Goal: Check status: Check status

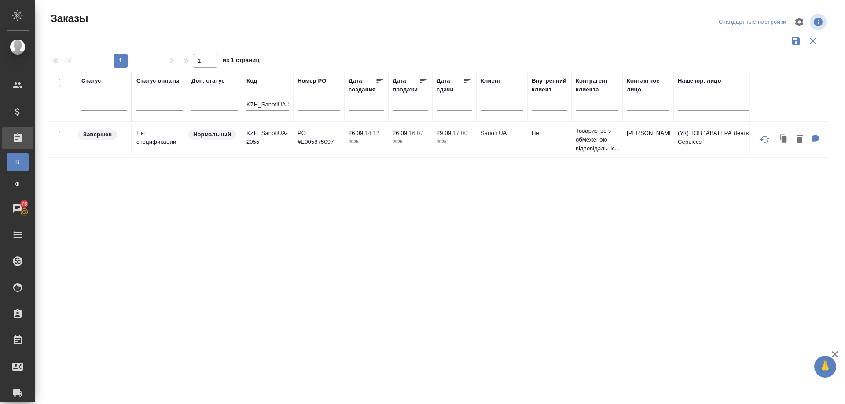
click at [245, 105] on th "Код KZH_SanofiUA-2055" at bounding box center [267, 97] width 51 height 50
click at [244, 101] on th "Код KZH_SanofiUA-2055" at bounding box center [267, 97] width 51 height 50
drag, startPoint x: 247, startPoint y: 100, endPoint x: 373, endPoint y: 104, distance: 125.4
click at [369, 105] on tr "Статус Статус оплаты Доп. статус Код KZH_SanofiUA-2055 Номер PO Дата создания Д…" at bounding box center [784, 97] width 1473 height 50
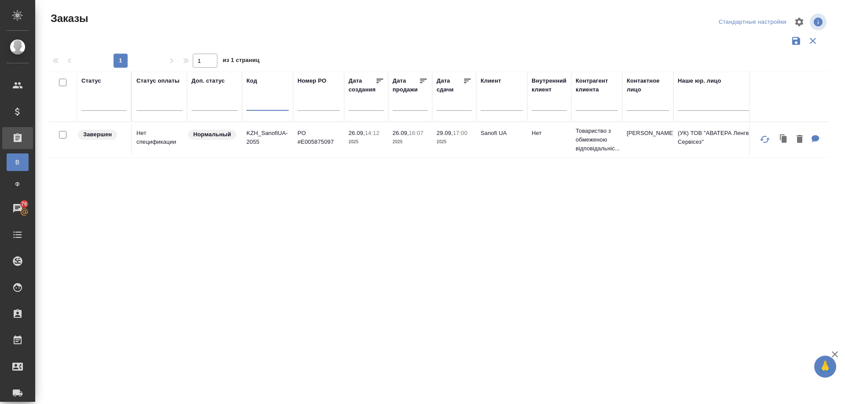
scroll to position [0, 0]
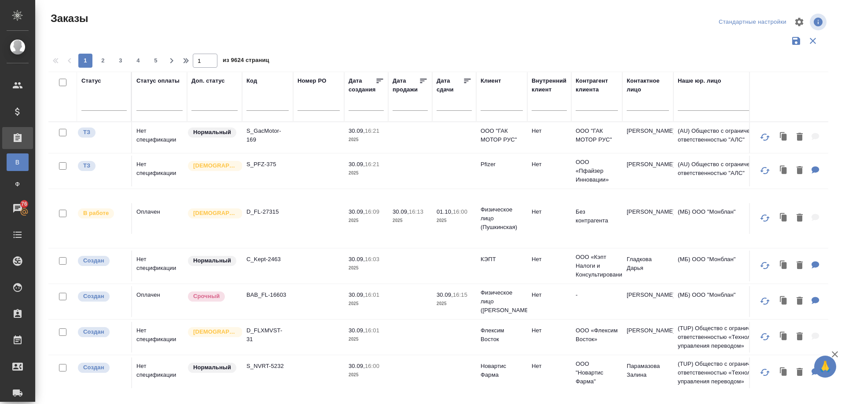
click at [501, 98] on div at bounding box center [501, 106] width 42 height 22
click at [489, 106] on input "text" at bounding box center [501, 105] width 42 height 11
paste input "sanofi ua"
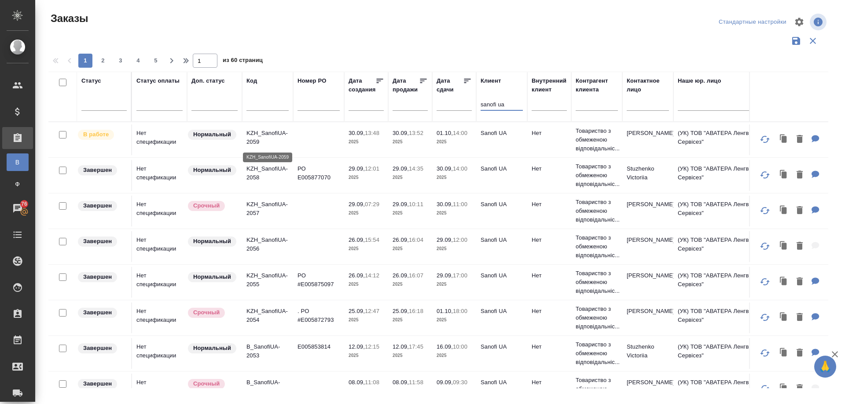
type input "sanofi ua"
click at [268, 132] on p "KZH_SanofiUA-2059" at bounding box center [267, 138] width 42 height 18
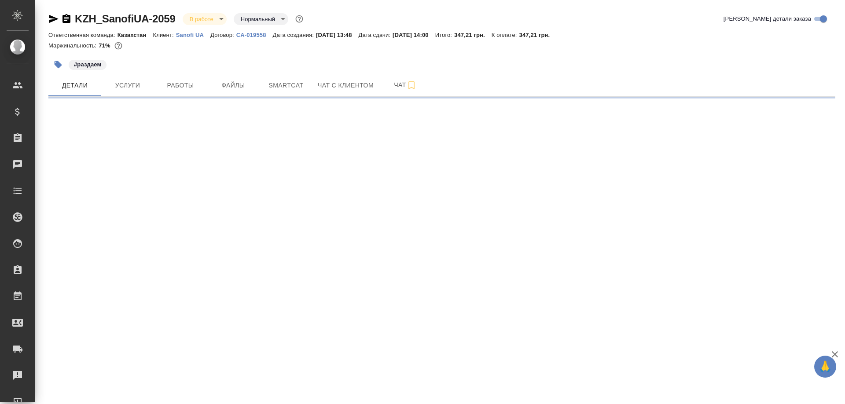
select select "RU"
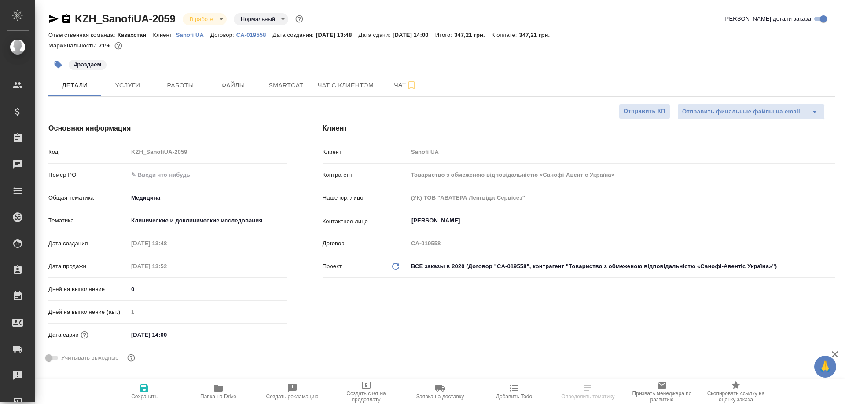
type textarea "x"
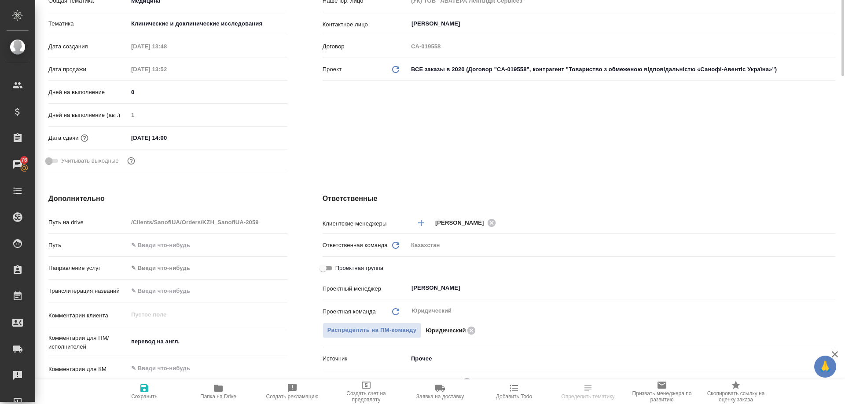
scroll to position [21, 0]
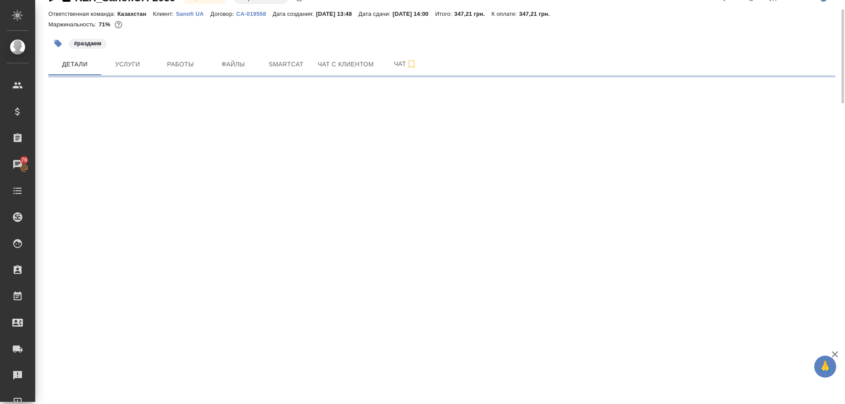
select select "RU"
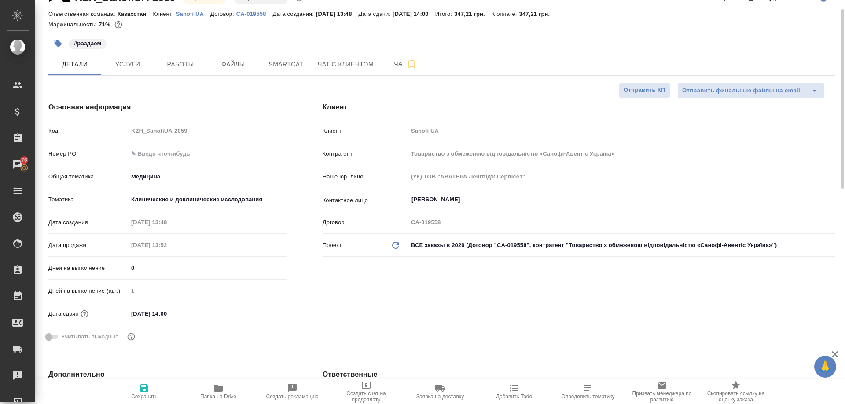
type textarea "x"
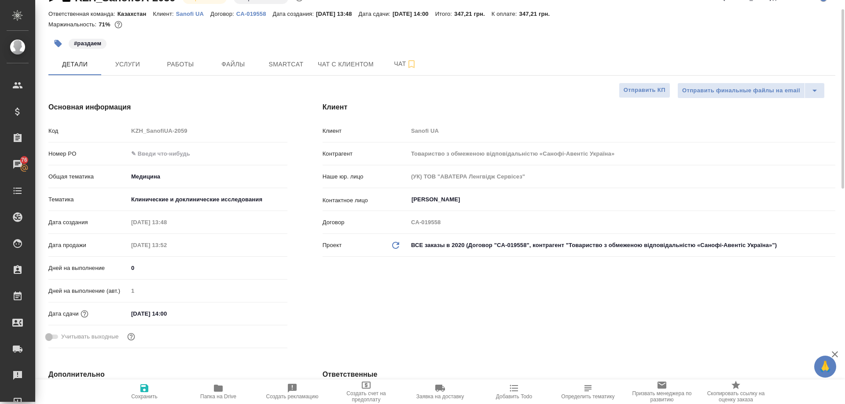
type textarea "x"
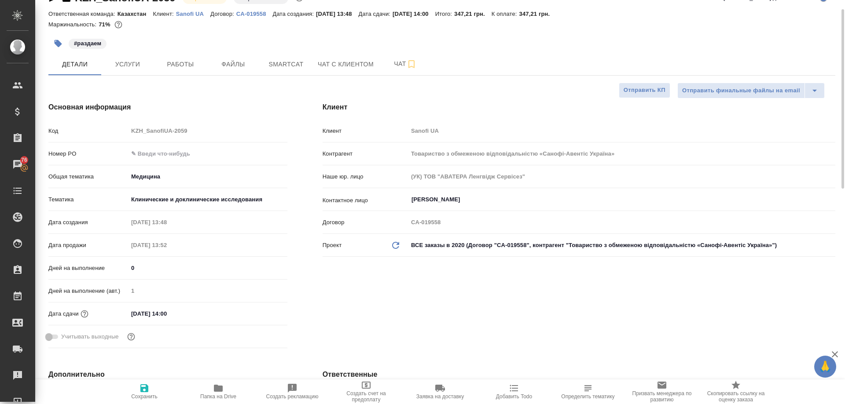
type textarea "x"
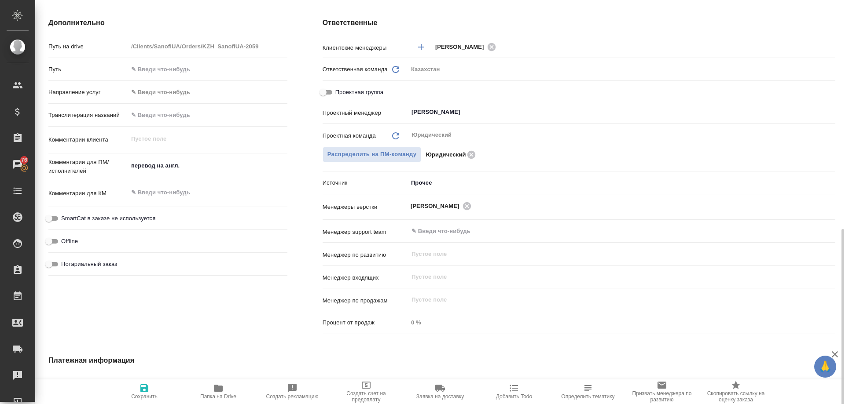
scroll to position [505, 0]
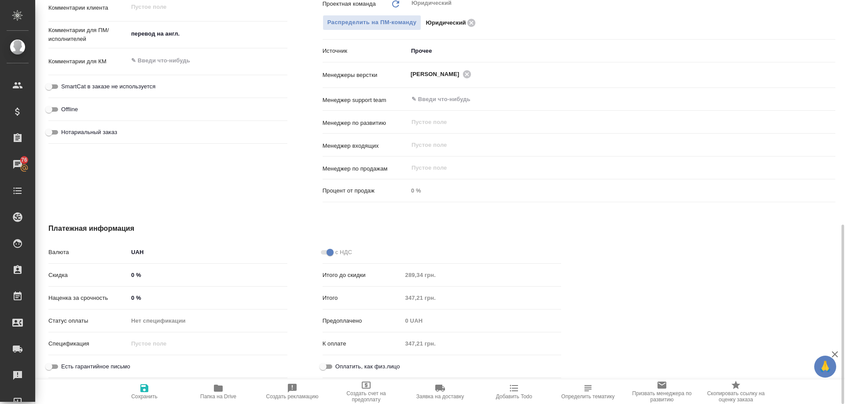
type textarea "x"
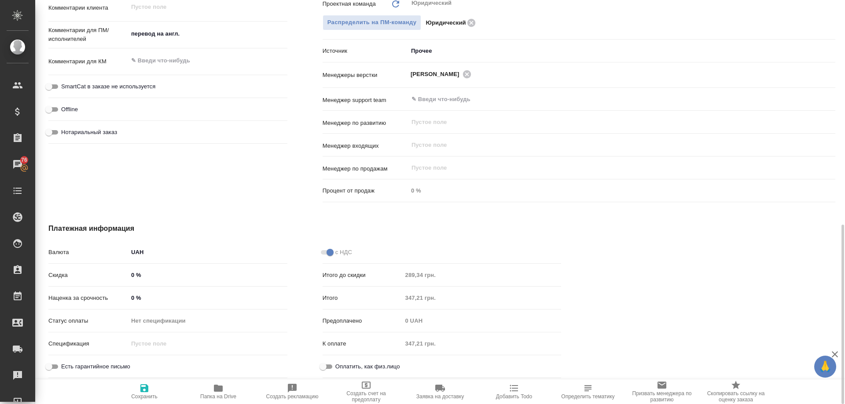
type textarea "x"
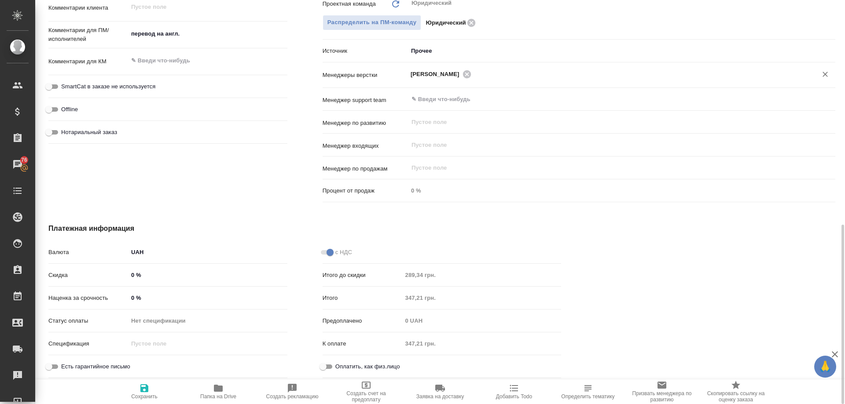
type textarea "x"
